Goal: Information Seeking & Learning: Learn about a topic

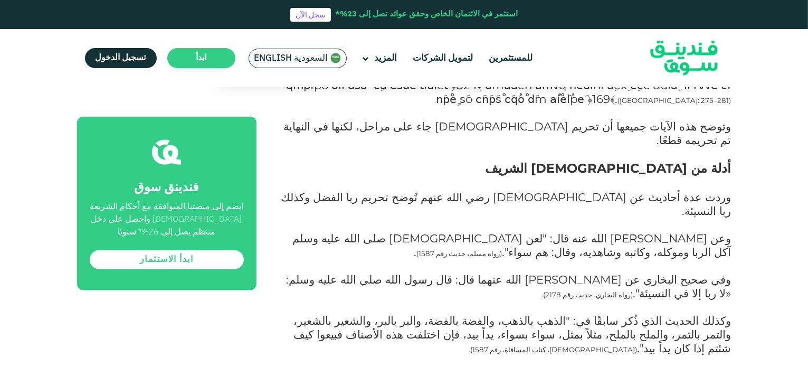
scroll to position [1544, 0]
click at [763, 330] on div "الصفحة الرئيسية المدونة الامتثال للشريعة ١ ١.١ ١.٢ ٢" at bounding box center [404, 368] width 808 height 3635
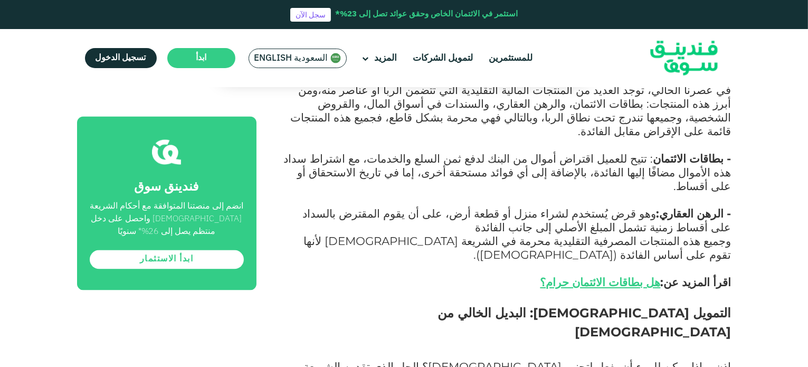
scroll to position [2114, 0]
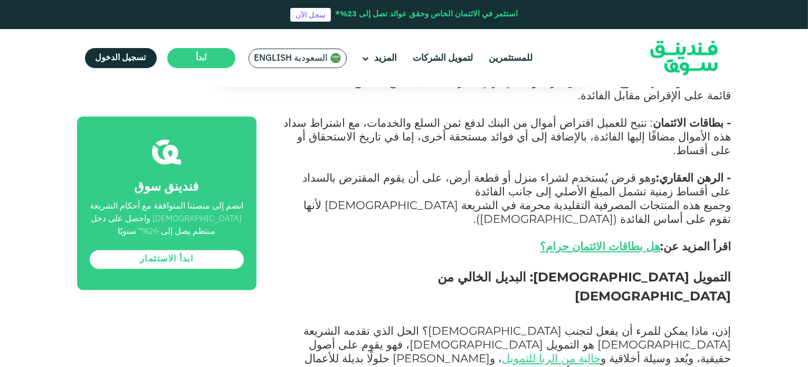
drag, startPoint x: 675, startPoint y: 272, endPoint x: 448, endPoint y: 266, distance: 226.9
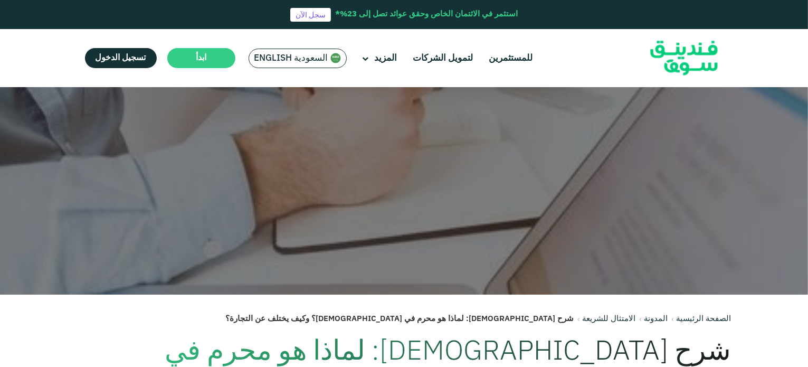
scroll to position [0, 0]
